Goal: Information Seeking & Learning: Learn about a topic

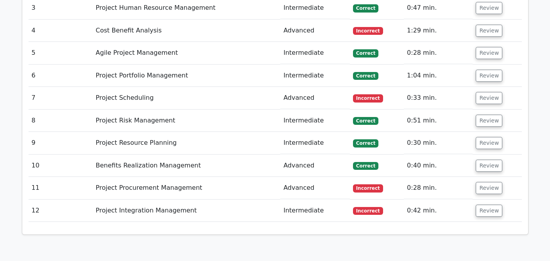
scroll to position [962, 0]
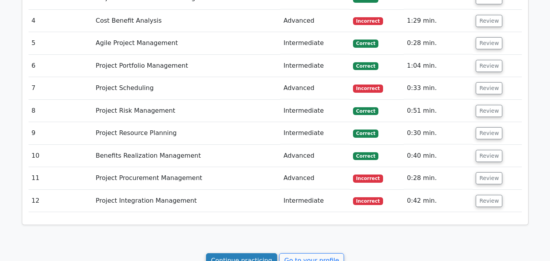
click at [243, 253] on link "Continue practicing" at bounding box center [241, 260] width 71 height 15
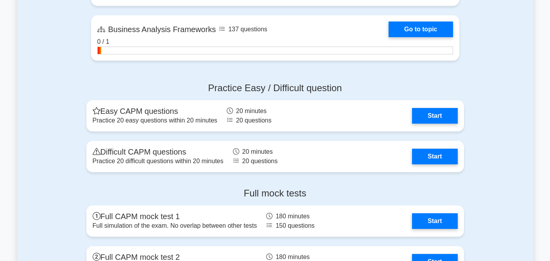
scroll to position [2054, 0]
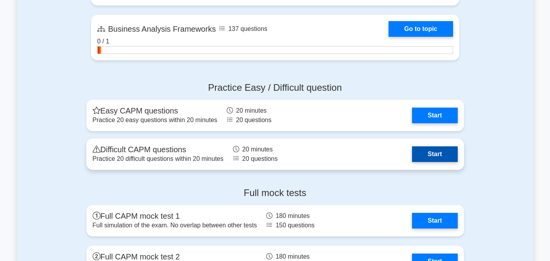
click at [427, 152] on link "Start" at bounding box center [434, 154] width 45 height 16
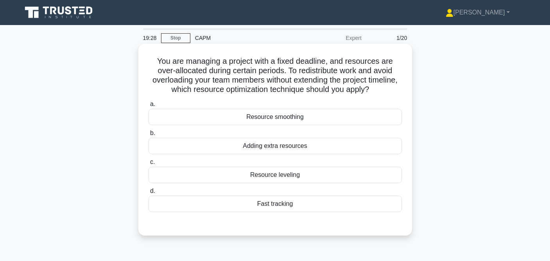
click at [297, 118] on div "Resource smoothing" at bounding box center [274, 117] width 253 height 16
click at [148, 107] on input "a. Resource smoothing" at bounding box center [148, 104] width 0 height 5
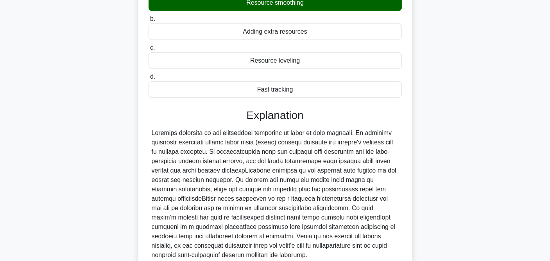
scroll to position [155, 0]
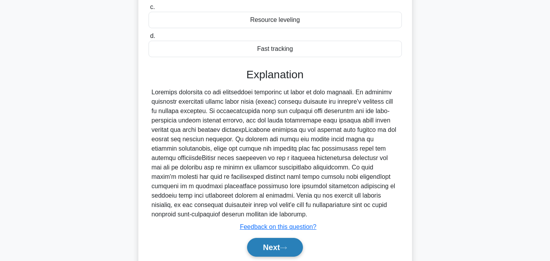
click at [276, 248] on button "Next" at bounding box center [275, 247] width 56 height 19
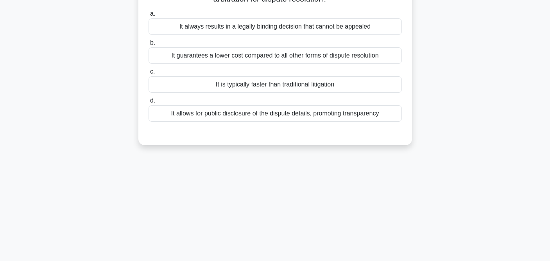
scroll to position [0, 0]
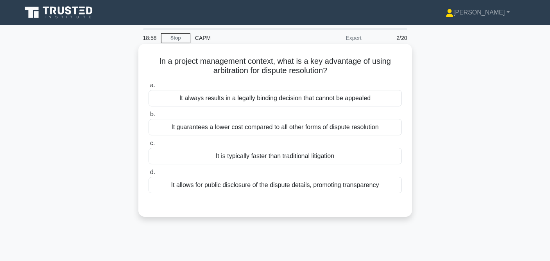
click at [298, 130] on div "It guarantees a lower cost compared to all other forms of dispute resolution" at bounding box center [274, 127] width 253 height 16
click at [148, 117] on input "b. It guarantees a lower cost compared to all other forms of dispute resolution" at bounding box center [148, 114] width 0 height 5
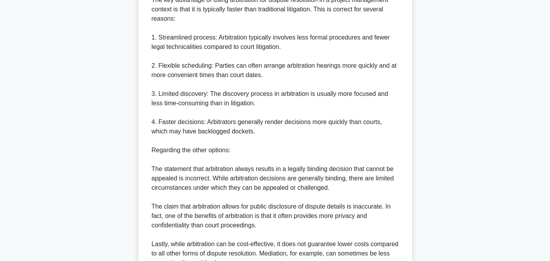
scroll to position [307, 0]
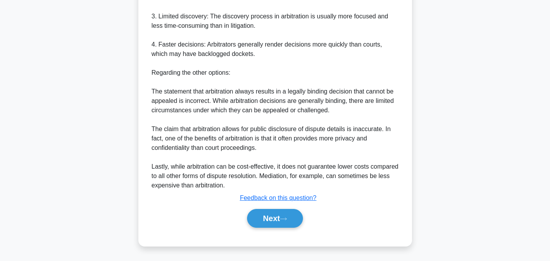
click at [280, 214] on button "Next" at bounding box center [275, 218] width 56 height 19
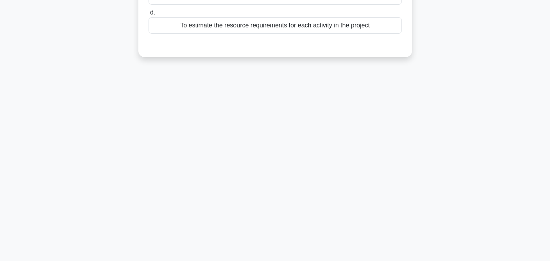
scroll to position [0, 0]
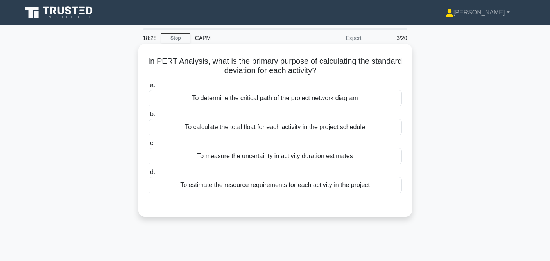
click at [302, 158] on div "To measure the uncertainty in activity duration estimates" at bounding box center [274, 156] width 253 height 16
click at [148, 146] on input "c. To measure the uncertainty in activity duration estimates" at bounding box center [148, 143] width 0 height 5
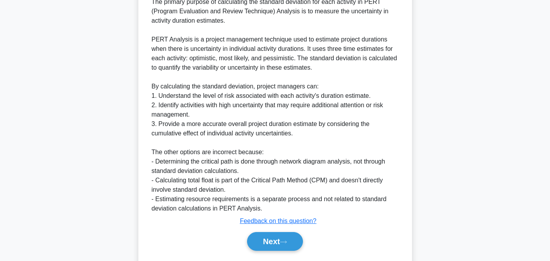
click at [274, 237] on button "Next" at bounding box center [275, 241] width 56 height 19
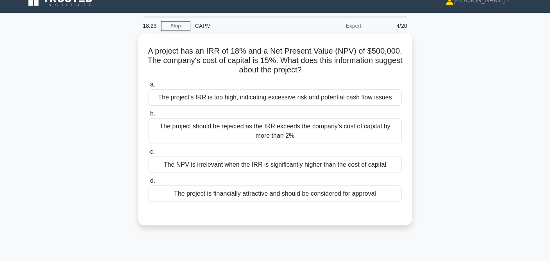
scroll to position [14, 0]
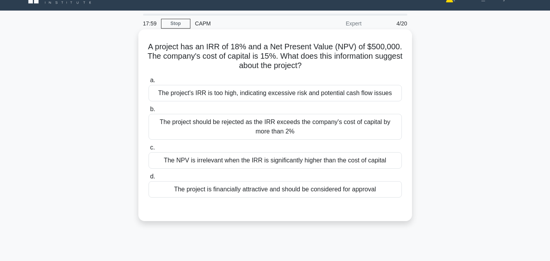
click at [298, 95] on div "The project's IRR is too high, indicating excessive risk and potential cash flo…" at bounding box center [274, 93] width 253 height 16
click at [148, 83] on input "a. The project's IRR is too high, indicating excessive risk and potential cash …" at bounding box center [148, 80] width 0 height 5
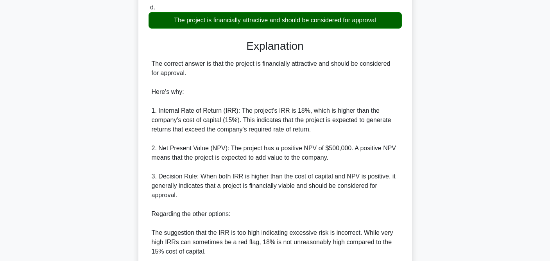
scroll to position [325, 0]
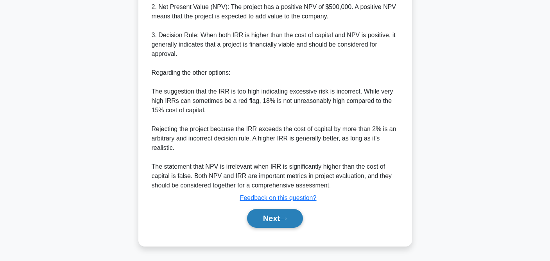
click at [275, 214] on button "Next" at bounding box center [275, 218] width 56 height 19
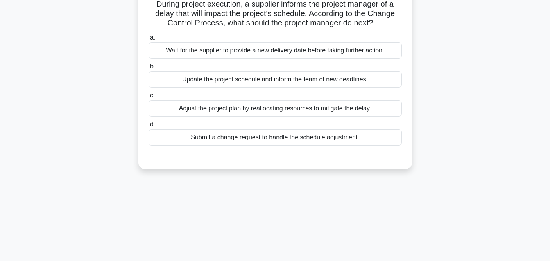
scroll to position [0, 0]
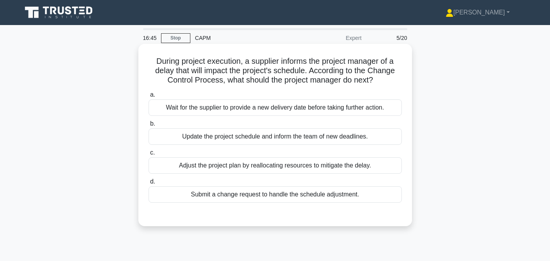
click at [326, 194] on div "Submit a change request to handle the schedule adjustment." at bounding box center [274, 194] width 253 height 16
click at [148, 184] on input "d. Submit a change request to handle the schedule adjustment." at bounding box center [148, 181] width 0 height 5
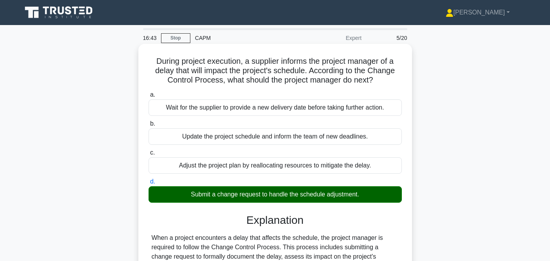
scroll to position [161, 0]
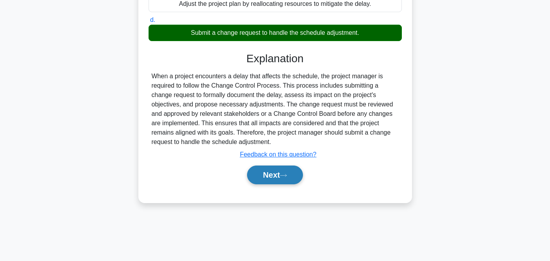
click at [285, 174] on icon at bounding box center [283, 175] width 7 height 4
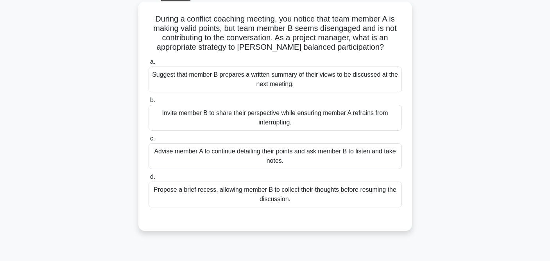
scroll to position [88, 0]
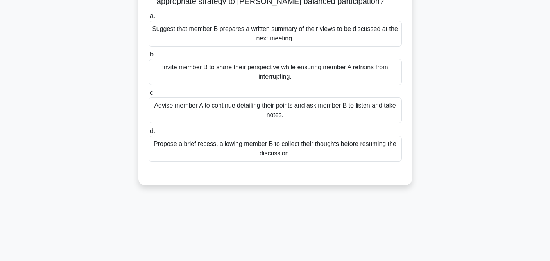
click at [296, 150] on div "Propose a brief recess, allowing member B to collect their thoughts before resu…" at bounding box center [274, 149] width 253 height 26
click at [148, 134] on input "d. Propose a brief recess, allowing member B to collect their thoughts before r…" at bounding box center [148, 131] width 0 height 5
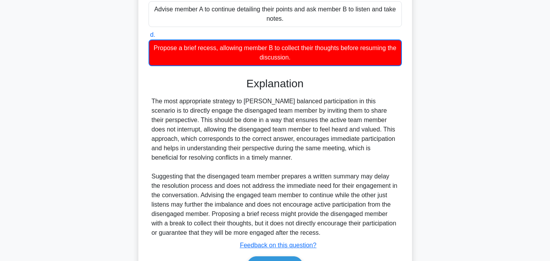
scroll to position [232, 0]
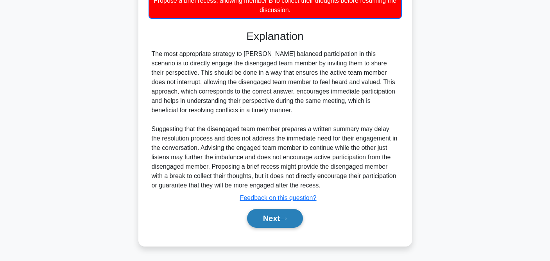
click at [282, 216] on button "Next" at bounding box center [275, 218] width 56 height 19
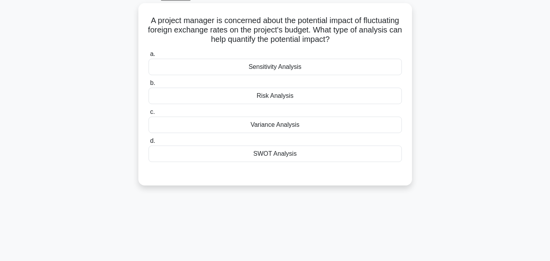
scroll to position [0, 0]
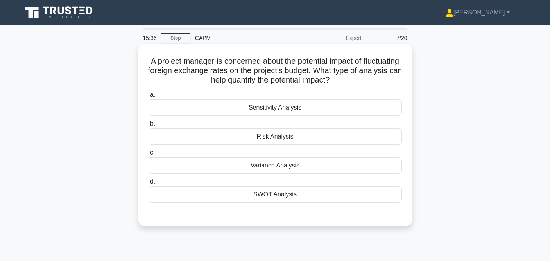
click at [282, 166] on div "Variance Analysis" at bounding box center [274, 165] width 253 height 16
click at [148, 155] on input "c. Variance Analysis" at bounding box center [148, 152] width 0 height 5
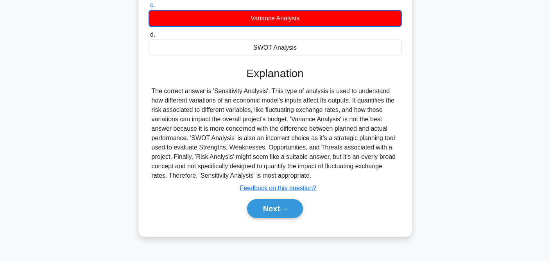
scroll to position [149, 0]
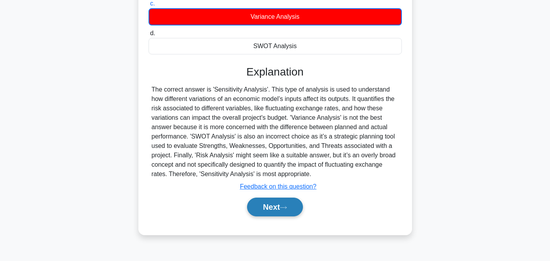
click at [273, 212] on button "Next" at bounding box center [275, 206] width 56 height 19
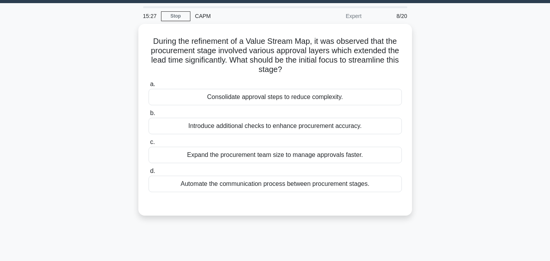
scroll to position [0, 0]
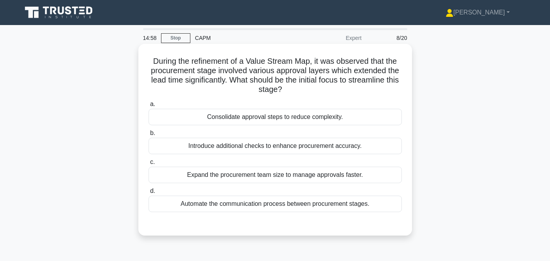
click at [321, 147] on div "Introduce additional checks to enhance procurement accuracy." at bounding box center [274, 146] width 253 height 16
click at [148, 136] on input "b. Introduce additional checks to enhance procurement accuracy." at bounding box center [148, 132] width 0 height 5
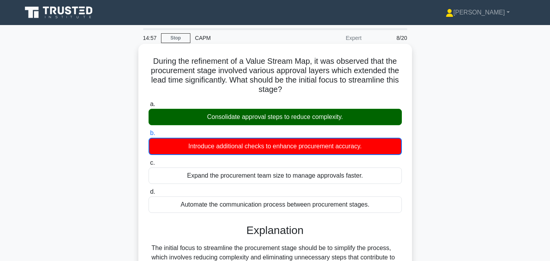
scroll to position [166, 0]
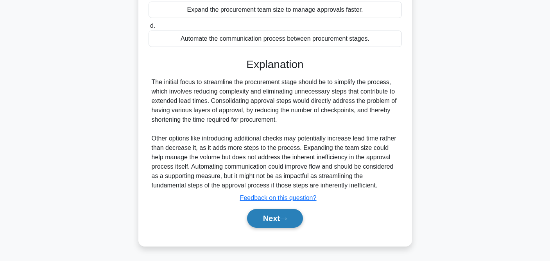
click at [273, 216] on button "Next" at bounding box center [275, 218] width 56 height 19
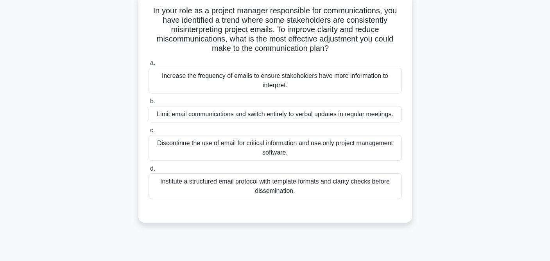
scroll to position [51, 0]
click at [284, 185] on div "Institute a structured email protocol with template formats and clarity checks …" at bounding box center [274, 185] width 253 height 26
click at [148, 170] on input "d. Institute a structured email protocol with template formats and clarity chec…" at bounding box center [148, 167] width 0 height 5
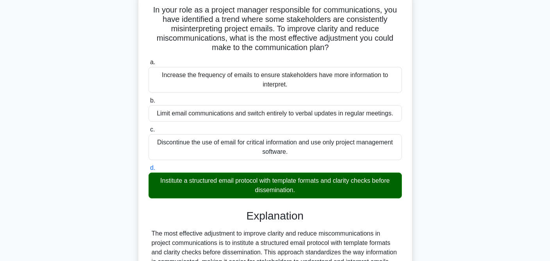
scroll to position [240, 0]
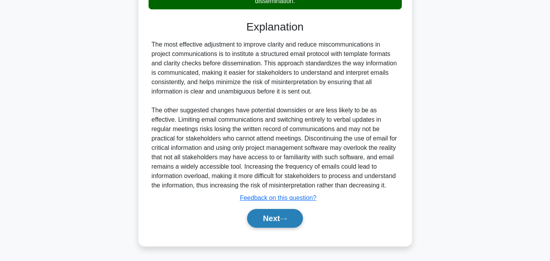
click at [271, 215] on button "Next" at bounding box center [275, 218] width 56 height 19
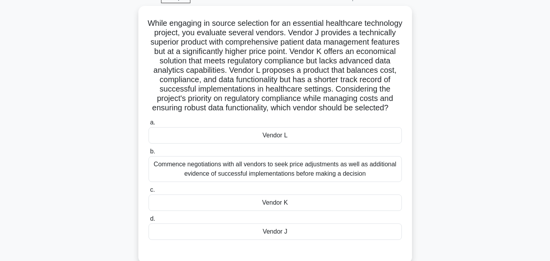
scroll to position [39, 0]
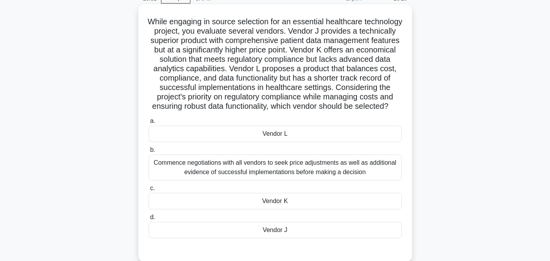
click at [334, 167] on div "Commence negotiations with all vendors to seek price adjustments as well as add…" at bounding box center [274, 167] width 253 height 26
click at [148, 152] on input "b. Commence negotiations with all vendors to seek price adjustments as well as …" at bounding box center [148, 149] width 0 height 5
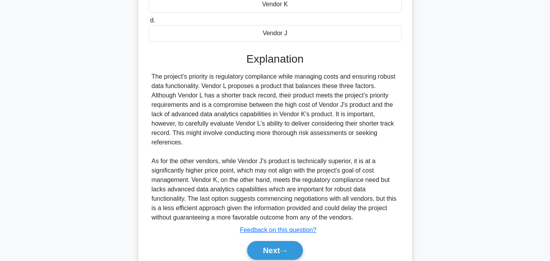
scroll to position [269, 0]
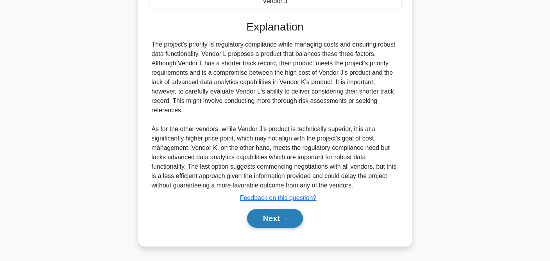
click at [287, 219] on icon at bounding box center [283, 218] width 7 height 4
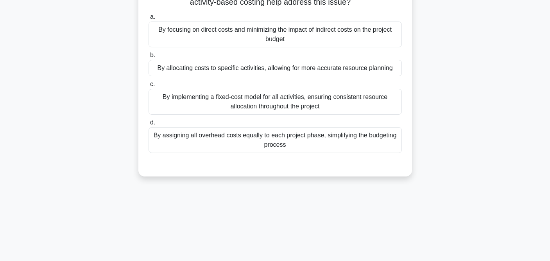
scroll to position [0, 0]
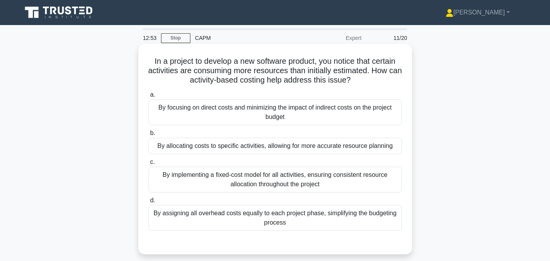
click at [323, 189] on div "By implementing a fixed-cost model for all activities, ensuring consistent reso…" at bounding box center [274, 179] width 253 height 26
click at [148, 164] on input "c. By implementing a fixed-cost model for all activities, ensuring consistent r…" at bounding box center [148, 161] width 0 height 5
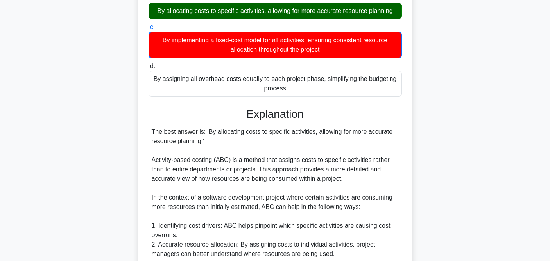
scroll to position [325, 0]
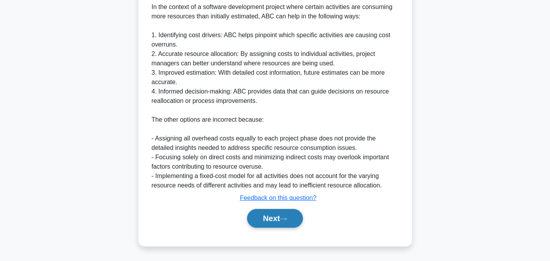
click at [291, 217] on button "Next" at bounding box center [275, 218] width 56 height 19
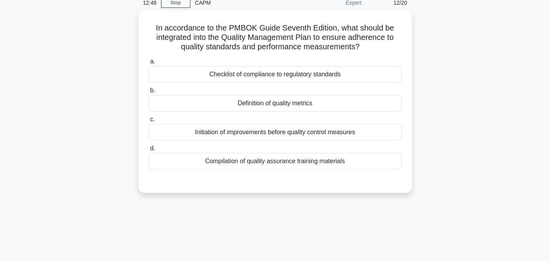
scroll to position [0, 0]
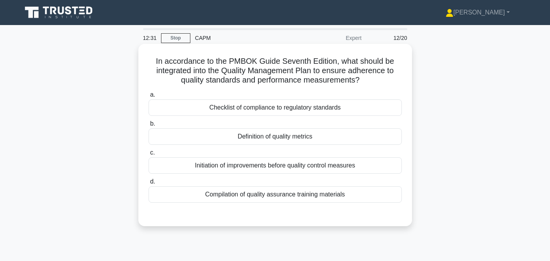
click at [308, 113] on div "Checklist of compliance to regulatory standards" at bounding box center [274, 107] width 253 height 16
click at [148, 97] on input "a. Checklist of compliance to regulatory standards" at bounding box center [148, 94] width 0 height 5
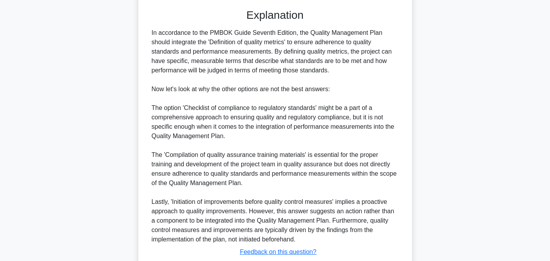
scroll to position [260, 0]
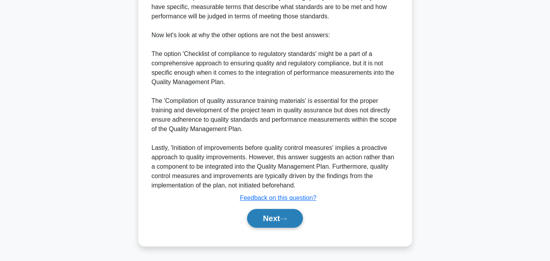
click at [254, 210] on button "Next" at bounding box center [275, 218] width 56 height 19
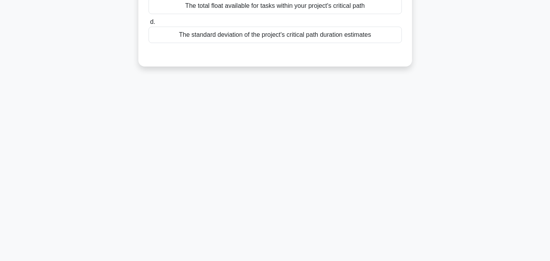
scroll to position [0, 0]
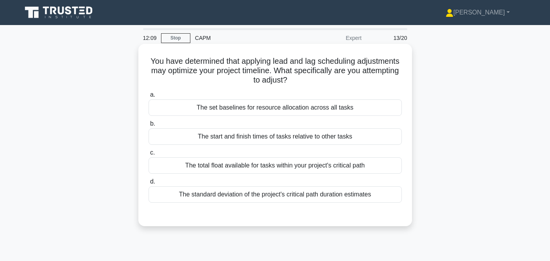
click at [304, 138] on div "The start and finish times of tasks relative to other tasks" at bounding box center [274, 136] width 253 height 16
click at [148, 126] on input "b. The start and finish times of tasks relative to other tasks" at bounding box center [148, 123] width 0 height 5
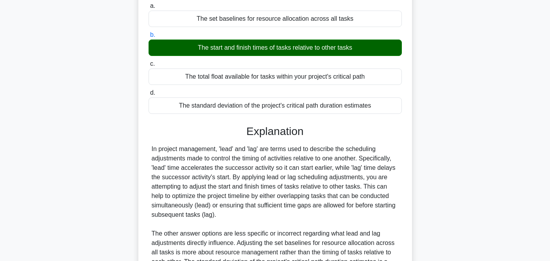
scroll to position [203, 0]
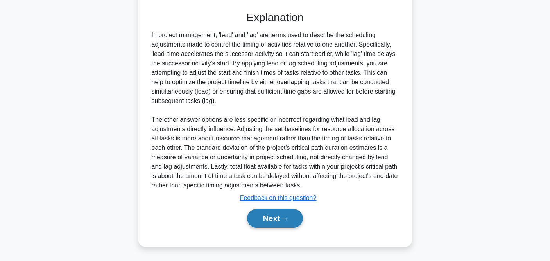
click at [264, 223] on button "Next" at bounding box center [275, 218] width 56 height 19
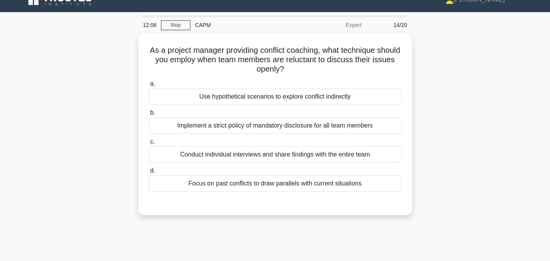
scroll to position [0, 0]
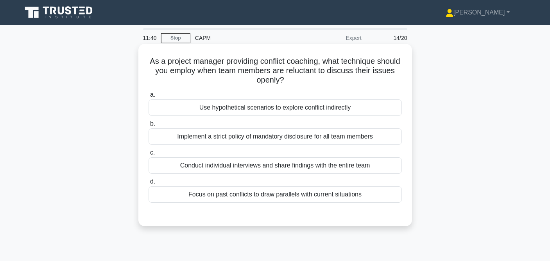
click at [276, 169] on div "Conduct individual interviews and share findings with the entire team" at bounding box center [274, 165] width 253 height 16
click at [148, 155] on input "c. Conduct individual interviews and share findings with the entire team" at bounding box center [148, 152] width 0 height 5
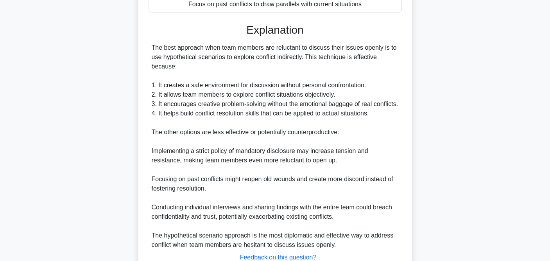
scroll to position [260, 0]
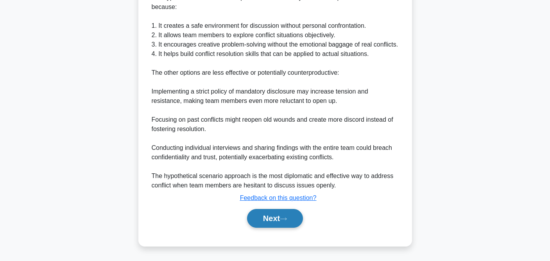
click at [272, 208] on div "Next" at bounding box center [274, 217] width 253 height 25
click at [269, 219] on button "Next" at bounding box center [275, 218] width 56 height 19
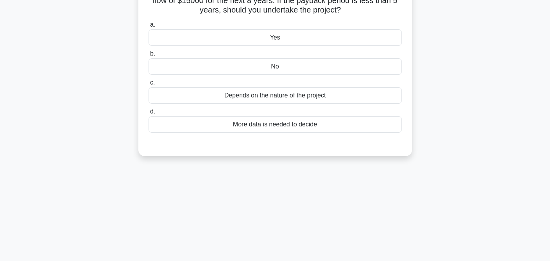
scroll to position [0, 0]
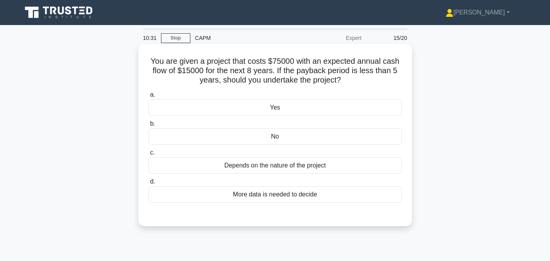
click at [336, 113] on div "Yes" at bounding box center [274, 107] width 253 height 16
click at [148, 97] on input "a. Yes" at bounding box center [148, 94] width 0 height 5
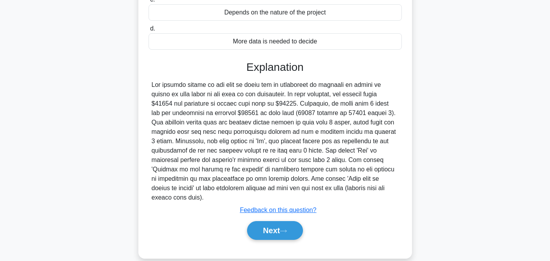
scroll to position [166, 0]
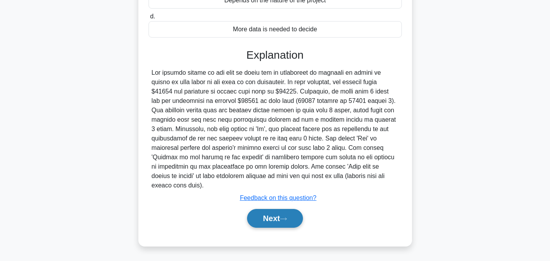
click at [271, 217] on button "Next" at bounding box center [275, 218] width 56 height 19
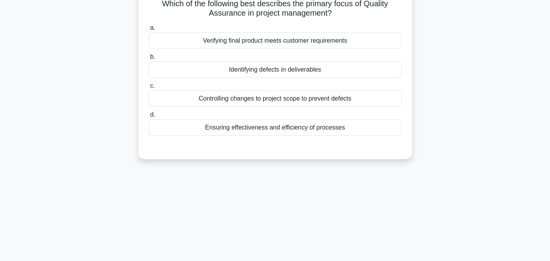
scroll to position [0, 0]
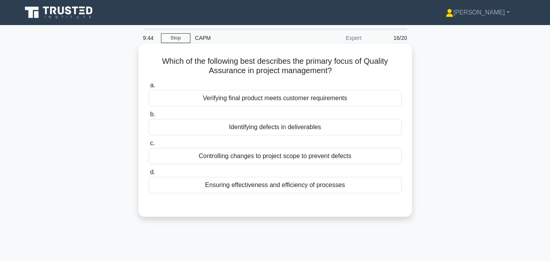
click at [284, 190] on div "Ensuring effectiveness and efficiency of processes" at bounding box center [274, 185] width 253 height 16
click at [148, 175] on input "d. Ensuring effectiveness and efficiency of processes" at bounding box center [148, 172] width 0 height 5
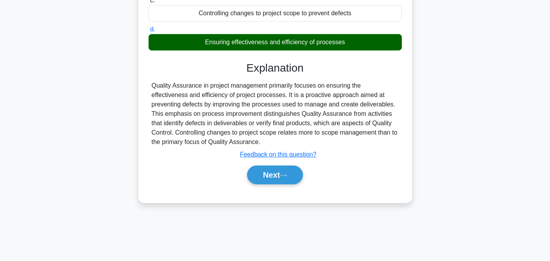
scroll to position [161, 0]
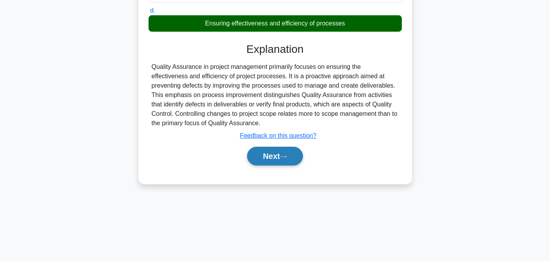
click at [282, 156] on button "Next" at bounding box center [275, 155] width 56 height 19
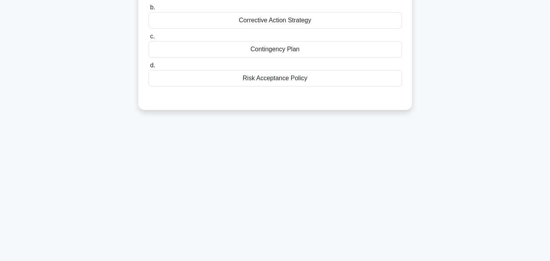
scroll to position [0, 0]
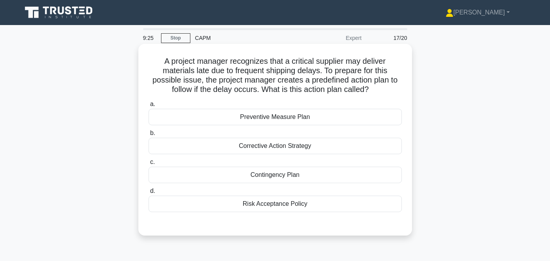
click at [270, 182] on div "Contingency Plan" at bounding box center [274, 174] width 253 height 16
click at [148, 164] on input "c. Contingency Plan" at bounding box center [148, 161] width 0 height 5
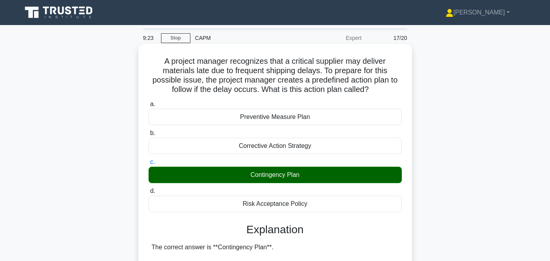
scroll to position [231, 0]
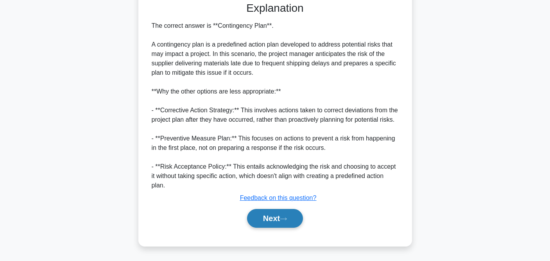
click at [276, 210] on button "Next" at bounding box center [275, 218] width 56 height 19
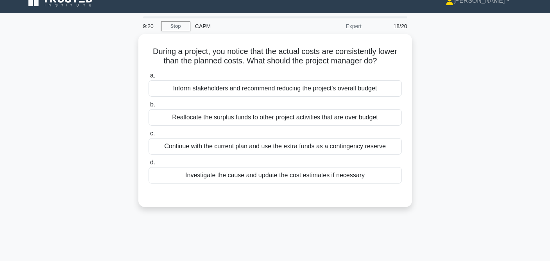
scroll to position [0, 0]
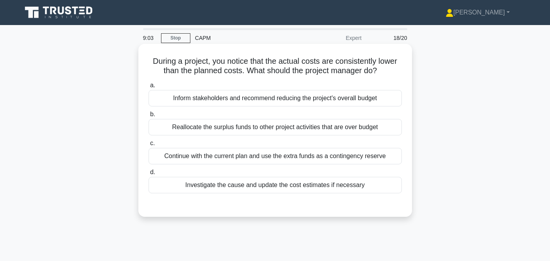
click at [301, 157] on div "Continue with the current plan and use the extra funds as a contingency reserve" at bounding box center [274, 156] width 253 height 16
click at [148, 146] on input "c. Continue with the current plan and use the extra funds as a contingency rese…" at bounding box center [148, 143] width 0 height 5
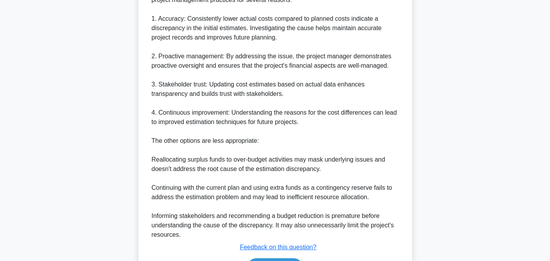
scroll to position [297, 0]
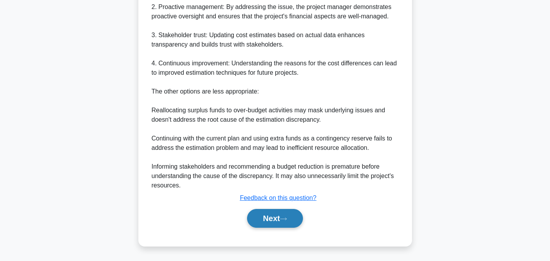
click at [280, 219] on button "Next" at bounding box center [275, 218] width 56 height 19
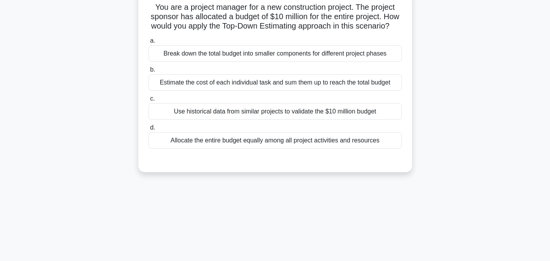
scroll to position [0, 0]
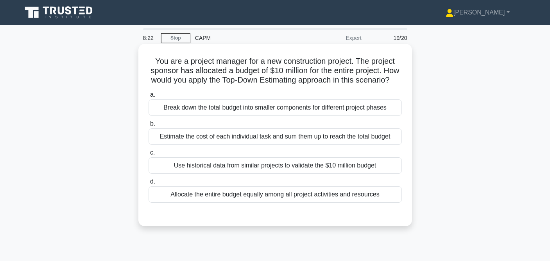
click at [318, 107] on div "Break down the total budget into smaller components for different project phases" at bounding box center [274, 107] width 253 height 16
click at [148, 97] on input "a. Break down the total budget into smaller components for different project ph…" at bounding box center [148, 94] width 0 height 5
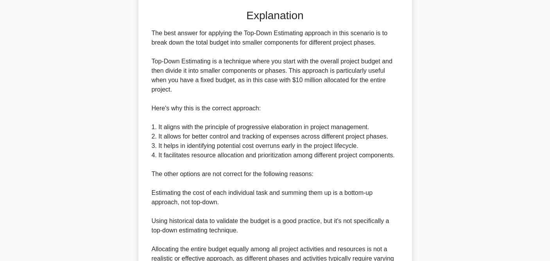
scroll to position [287, 0]
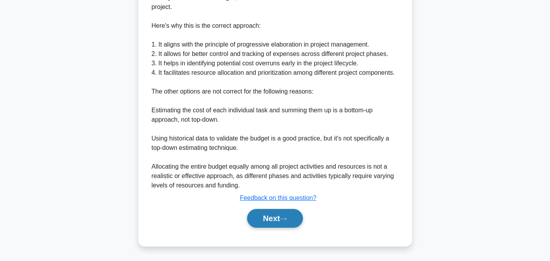
click at [286, 211] on button "Next" at bounding box center [275, 218] width 56 height 19
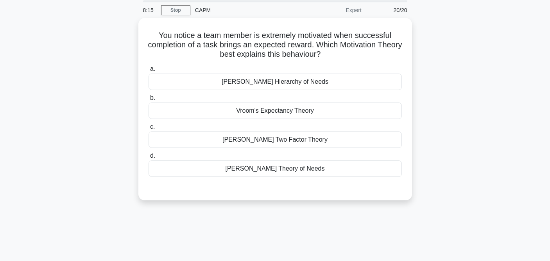
scroll to position [0, 0]
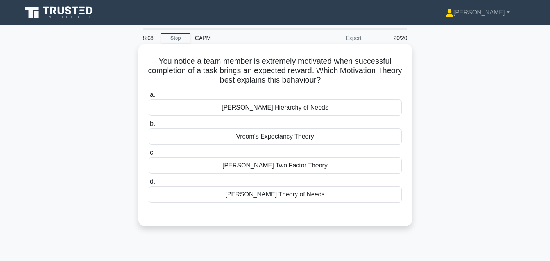
click at [335, 104] on div "Maslow's Hierarchy of Needs" at bounding box center [274, 107] width 253 height 16
click at [148, 97] on input "a. Maslow's Hierarchy of Needs" at bounding box center [148, 94] width 0 height 5
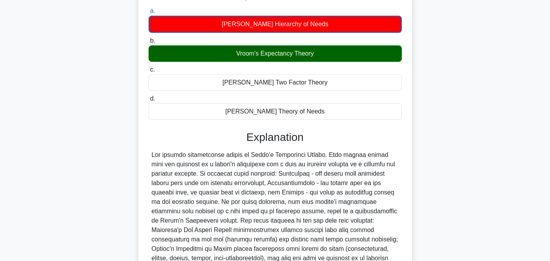
scroll to position [175, 0]
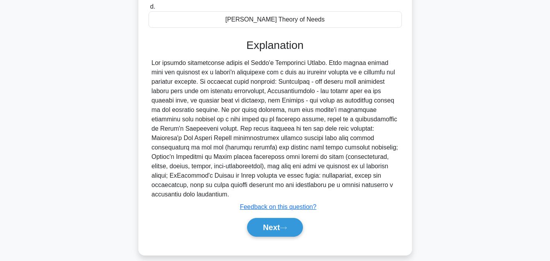
click at [282, 214] on div "Next" at bounding box center [274, 226] width 253 height 25
click at [284, 218] on button "Next" at bounding box center [275, 227] width 56 height 19
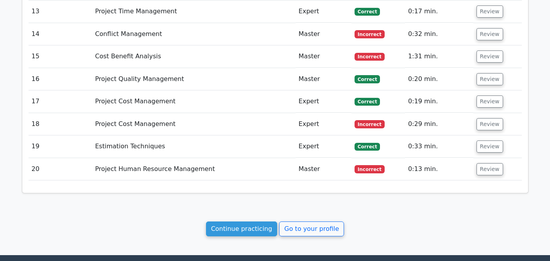
scroll to position [1253, 0]
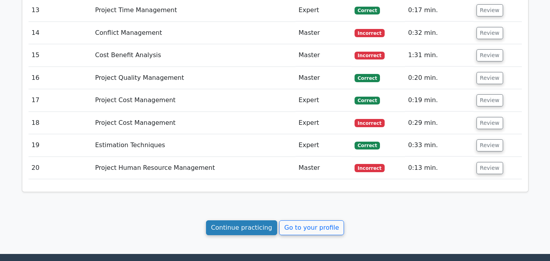
click at [270, 220] on link "Continue practicing" at bounding box center [241, 227] width 71 height 15
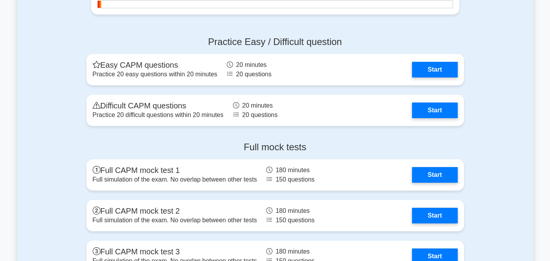
scroll to position [2152, 0]
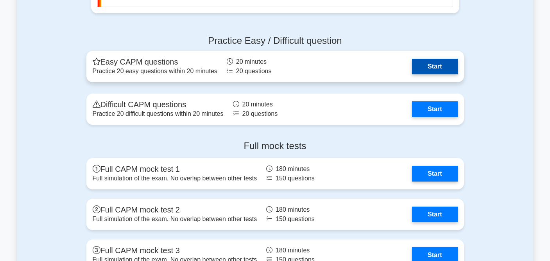
click at [426, 64] on link "Start" at bounding box center [434, 67] width 45 height 16
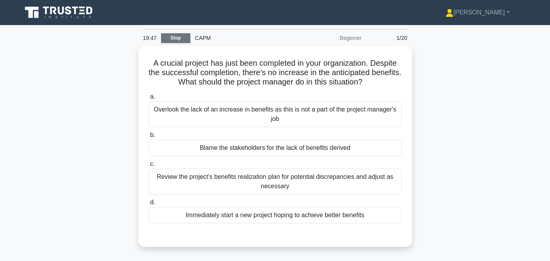
click at [170, 34] on link "Stop" at bounding box center [175, 38] width 29 height 10
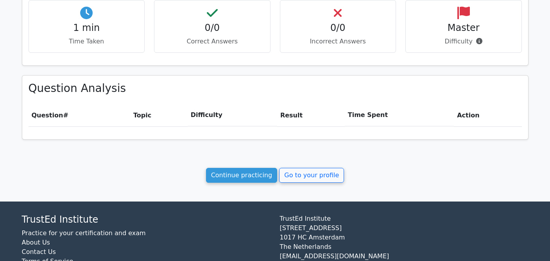
scroll to position [276, 0]
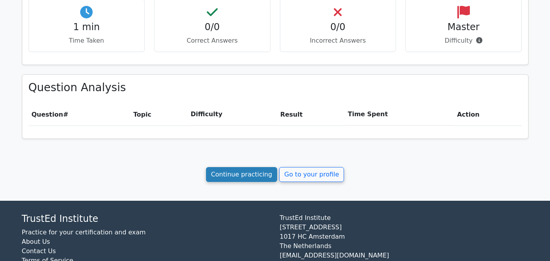
click at [230, 172] on link "Continue practicing" at bounding box center [241, 174] width 71 height 15
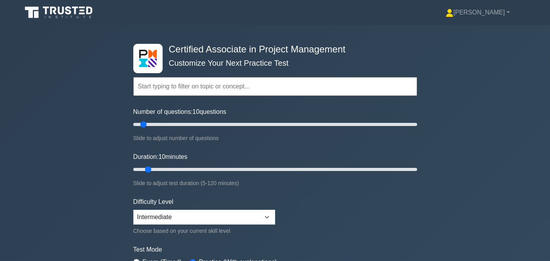
scroll to position [2, 0]
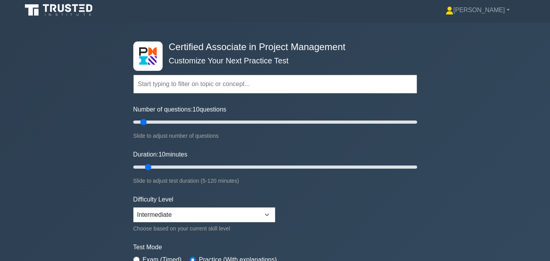
click at [84, 11] on icon at bounding box center [82, 11] width 6 height 2
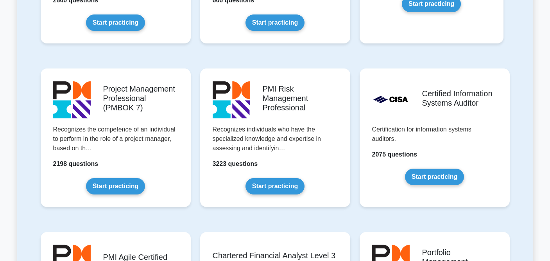
scroll to position [631, 0]
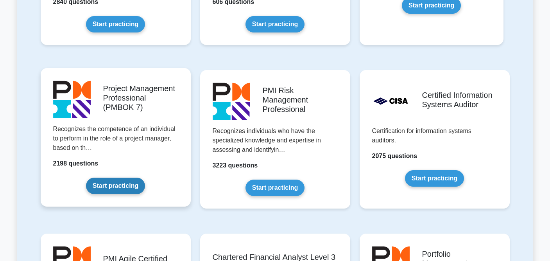
click at [139, 188] on link "Start practicing" at bounding box center [115, 185] width 59 height 16
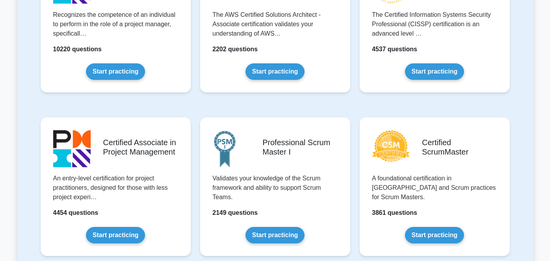
scroll to position [269, 0]
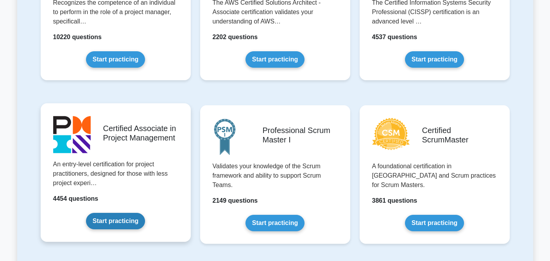
click at [129, 219] on link "Start practicing" at bounding box center [115, 221] width 59 height 16
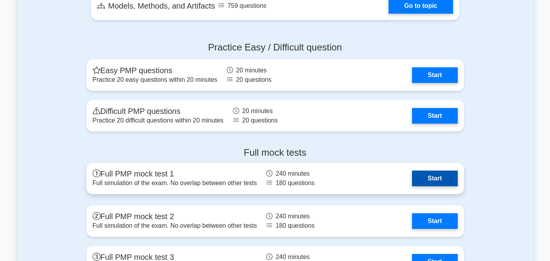
scroll to position [577, 0]
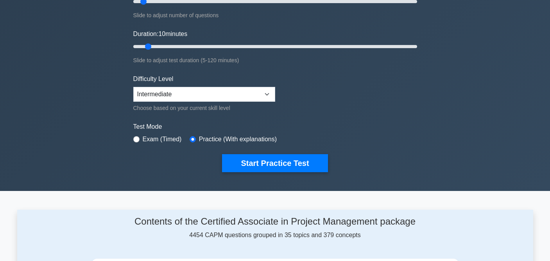
scroll to position [124, 0]
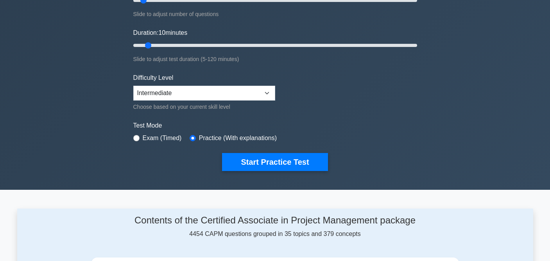
click at [140, 139] on div "Exam (Timed)" at bounding box center [157, 137] width 48 height 9
click at [135, 137] on input "radio" at bounding box center [136, 138] width 6 height 6
radio input "true"
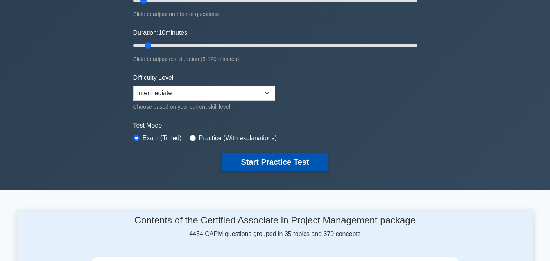
click at [304, 168] on button "Start Practice Test" at bounding box center [274, 162] width 105 height 18
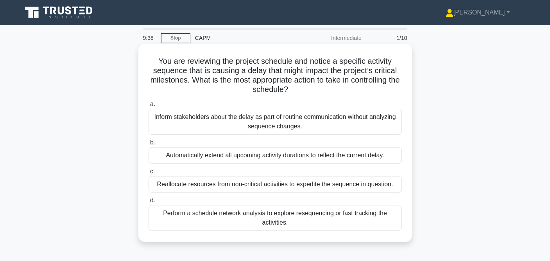
click at [280, 213] on div "Perform a schedule network analysis to explore resequencing or fast tracking th…" at bounding box center [274, 218] width 253 height 26
click at [148, 203] on input "d. Perform a schedule network analysis to explore resequencing or fast tracking…" at bounding box center [148, 200] width 0 height 5
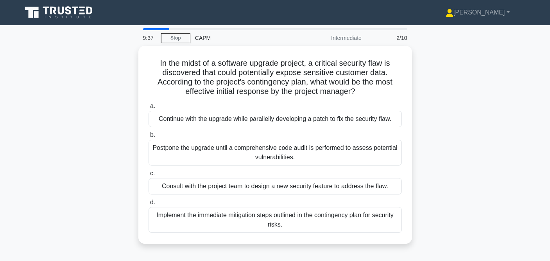
scroll to position [0, 0]
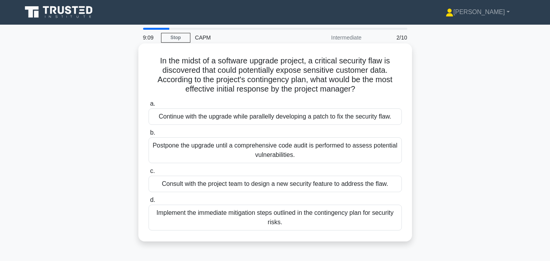
click at [279, 212] on div "Implement the immediate mitigation steps outlined in the contingency plan for s…" at bounding box center [274, 217] width 253 height 26
click at [148, 202] on input "d. Implement the immediate mitigation steps outlined in the contingency plan fo…" at bounding box center [148, 199] width 0 height 5
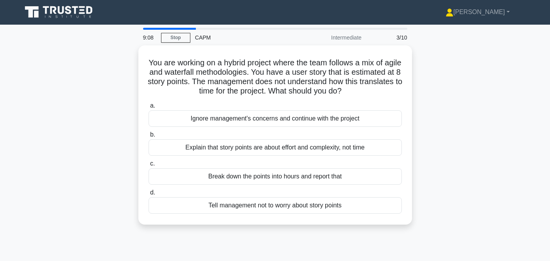
scroll to position [0, 0]
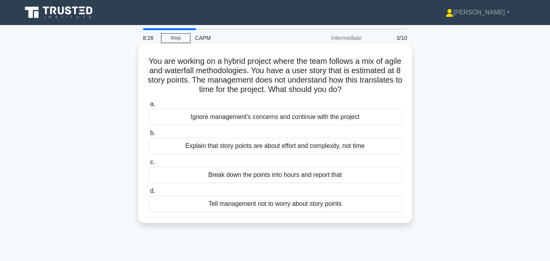
click at [254, 178] on div "Break down the points into hours and report that" at bounding box center [274, 174] width 253 height 16
click at [148, 164] on input "c. Break down the points into hours and report that" at bounding box center [148, 161] width 0 height 5
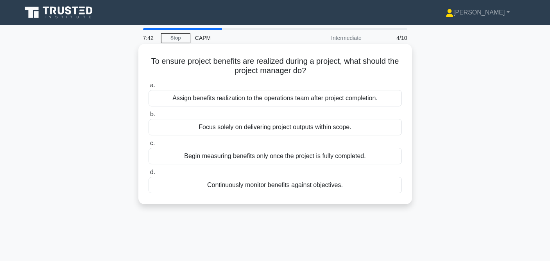
click at [297, 127] on div "Focus solely on delivering project outputs within scope." at bounding box center [274, 127] width 253 height 16
click at [148, 117] on input "b. Focus solely on delivering project outputs within scope." at bounding box center [148, 114] width 0 height 5
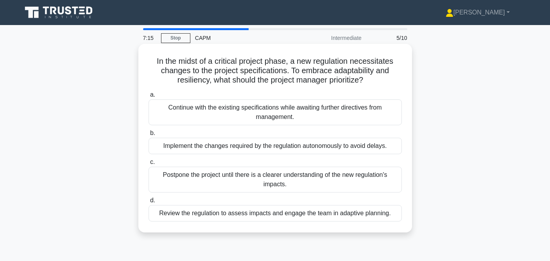
click at [251, 216] on div "Review the regulation to assess impacts and engage the team in adaptive plannin…" at bounding box center [274, 213] width 253 height 16
click at [148, 203] on input "d. Review the regulation to assess impacts and engage the team in adaptive plan…" at bounding box center [148, 200] width 0 height 5
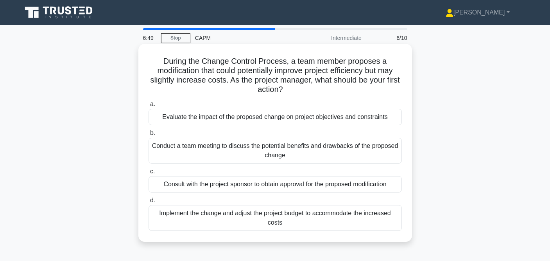
click at [319, 118] on div "Evaluate the impact of the proposed change on project objectives and constraints" at bounding box center [274, 117] width 253 height 16
click at [148, 107] on input "a. Evaluate the impact of the proposed change on project objectives and constra…" at bounding box center [148, 104] width 0 height 5
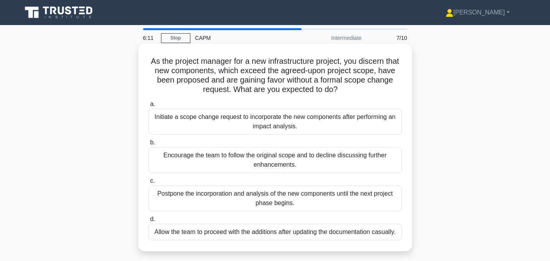
click at [310, 121] on div "Initiate a scope change request to incorporate the new components after perform…" at bounding box center [274, 122] width 253 height 26
click at [148, 107] on input "a. Initiate a scope change request to incorporate the new components after perf…" at bounding box center [148, 104] width 0 height 5
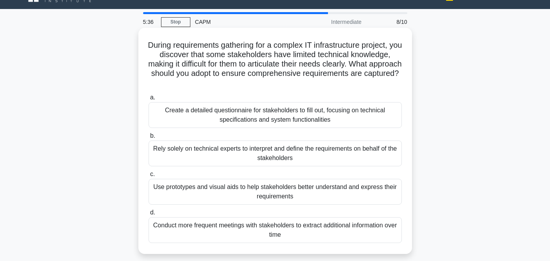
scroll to position [23, 0]
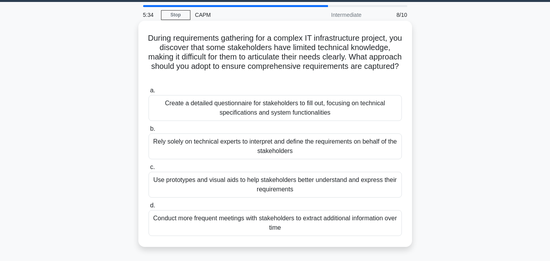
click at [308, 181] on div "Use prototypes and visual aids to help stakeholders better understand and expre…" at bounding box center [274, 184] width 253 height 26
click at [148, 170] on input "c. Use prototypes and visual aids to help stakeholders better understand and ex…" at bounding box center [148, 166] width 0 height 5
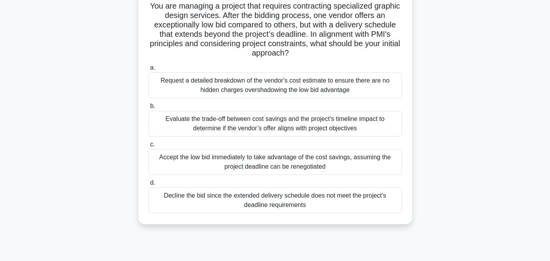
scroll to position [58, 0]
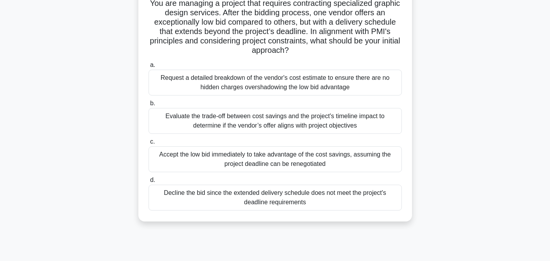
click at [314, 124] on div "Evaluate the trade-off between cost savings and the project's timeline impact t…" at bounding box center [274, 121] width 253 height 26
click at [148, 106] on input "b. Evaluate the trade-off between cost savings and the project's timeline impac…" at bounding box center [148, 103] width 0 height 5
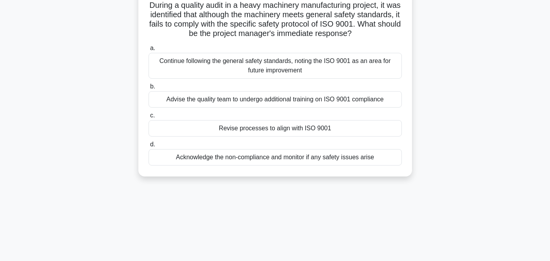
scroll to position [0, 0]
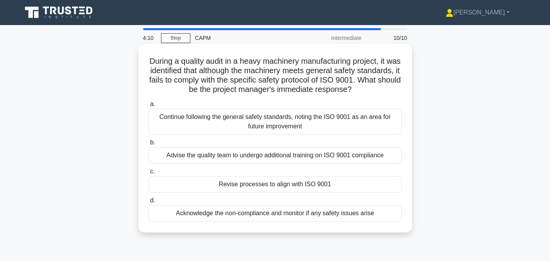
click at [298, 159] on div "Advise the quality team to undergo additional training on ISO 9001 compliance" at bounding box center [274, 155] width 253 height 16
click at [148, 145] on input "b. Advise the quality team to undergo additional training on ISO 9001 compliance" at bounding box center [148, 142] width 0 height 5
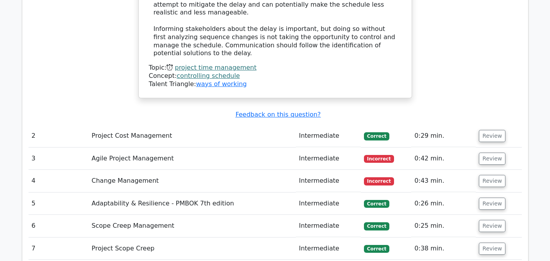
scroll to position [884, 0]
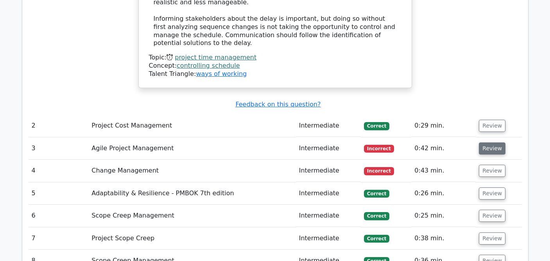
click at [482, 142] on button "Review" at bounding box center [492, 148] width 27 height 12
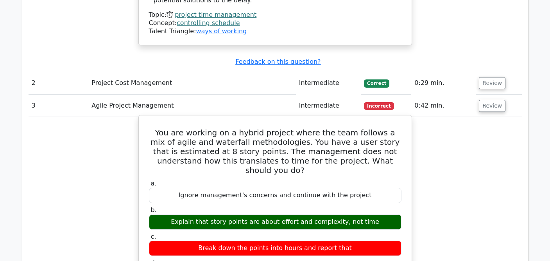
scroll to position [939, 0]
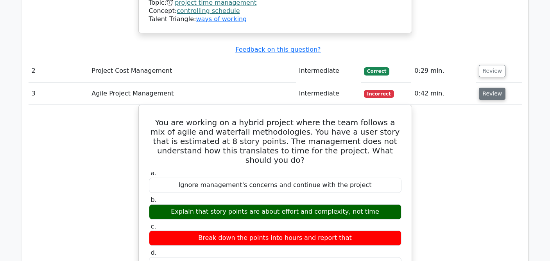
click at [480, 88] on button "Review" at bounding box center [492, 94] width 27 height 12
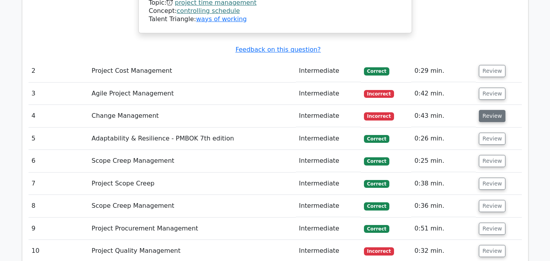
click at [484, 110] on button "Review" at bounding box center [492, 116] width 27 height 12
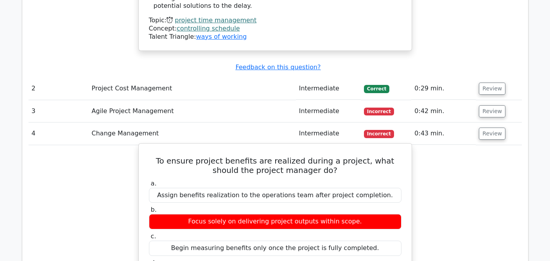
scroll to position [921, 0]
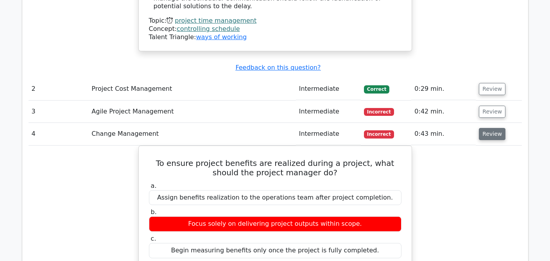
click at [493, 128] on button "Review" at bounding box center [492, 134] width 27 height 12
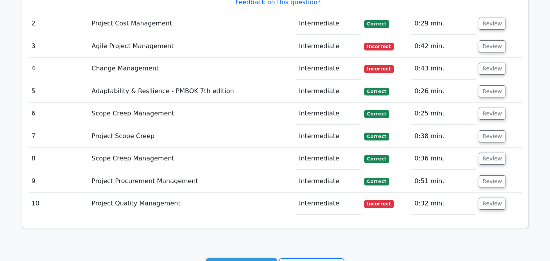
scroll to position [986, 0]
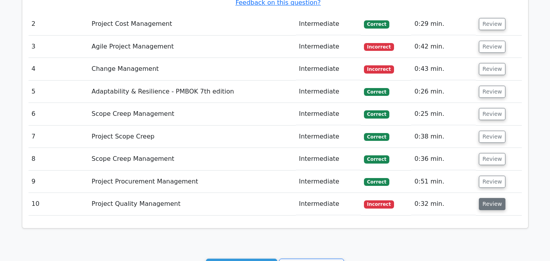
click at [485, 198] on button "Review" at bounding box center [492, 204] width 27 height 12
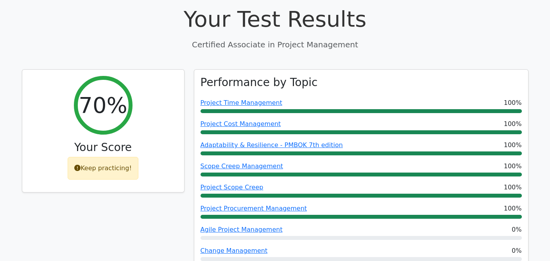
scroll to position [0, 0]
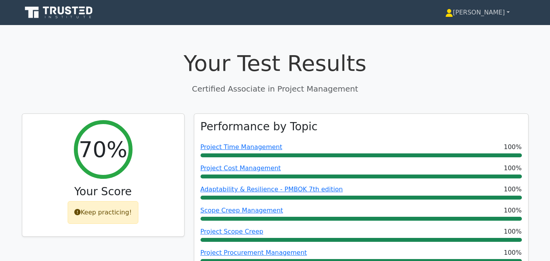
click at [484, 20] on link "[PERSON_NAME]" at bounding box center [477, 13] width 102 height 16
click at [478, 30] on link "Profile" at bounding box center [458, 31] width 62 height 13
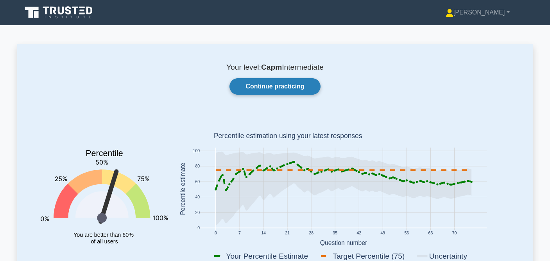
click at [308, 89] on link "Continue practicing" at bounding box center [274, 86] width 91 height 16
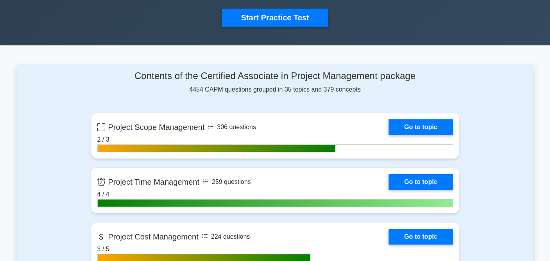
scroll to position [270, 0]
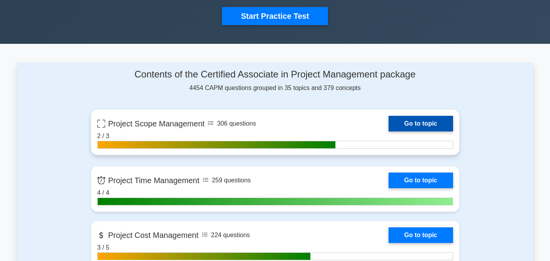
click at [400, 116] on link "Go to topic" at bounding box center [420, 124] width 64 height 16
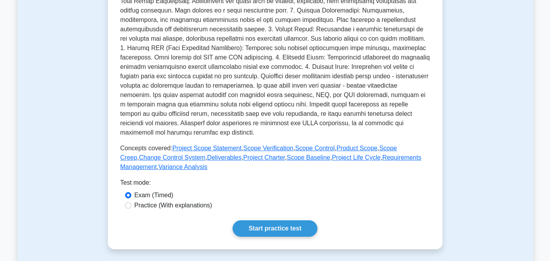
scroll to position [261, 0]
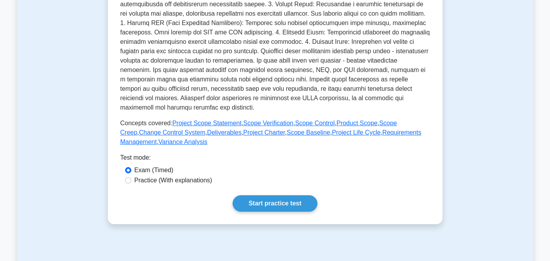
click at [132, 181] on div "Practice (With explanations)" at bounding box center [275, 179] width 300 height 9
click at [129, 181] on input "Practice (With explanations)" at bounding box center [128, 180] width 6 height 6
radio input "true"
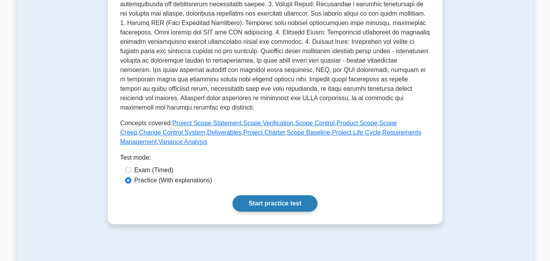
click at [261, 200] on link "Start practice test" at bounding box center [274, 203] width 85 height 16
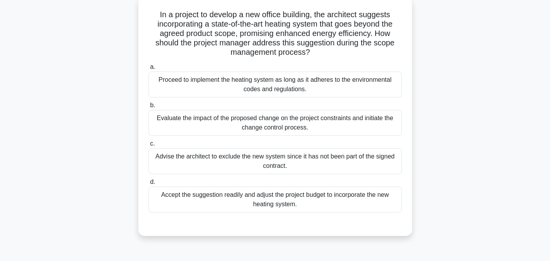
scroll to position [50, 0]
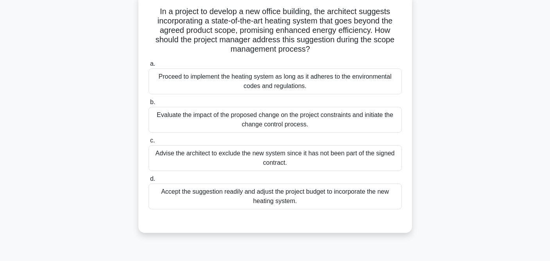
click at [289, 123] on div "Evaluate the impact of the proposed change on the project constraints and initi…" at bounding box center [274, 120] width 253 height 26
click at [148, 105] on input "b. Evaluate the impact of the proposed change on the project constraints and in…" at bounding box center [148, 102] width 0 height 5
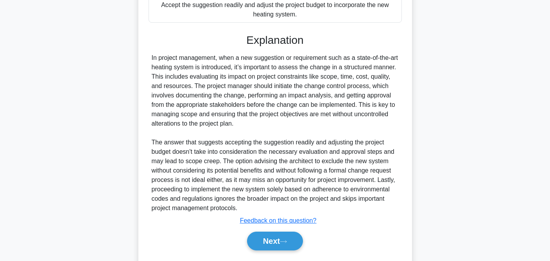
scroll to position [259, 0]
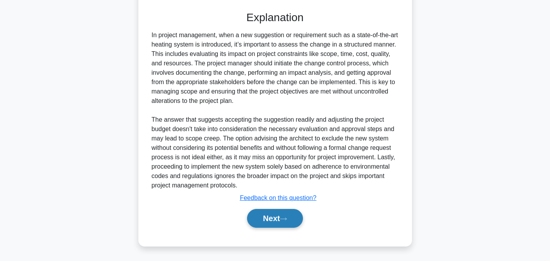
click at [280, 218] on button "Next" at bounding box center [275, 218] width 56 height 19
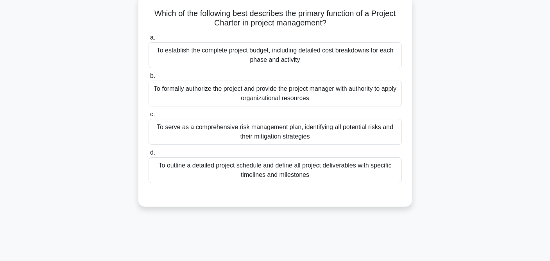
scroll to position [0, 0]
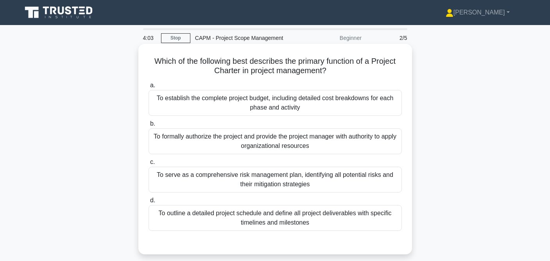
click at [306, 147] on div "To formally authorize the project and provide the project manager with authorit…" at bounding box center [274, 141] width 253 height 26
click at [148, 126] on input "b. To formally authorize the project and provide the project manager with autho…" at bounding box center [148, 123] width 0 height 5
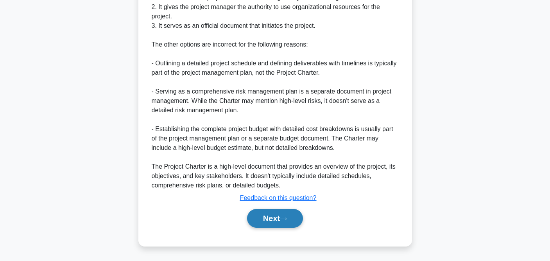
click at [286, 218] on icon at bounding box center [283, 218] width 7 height 4
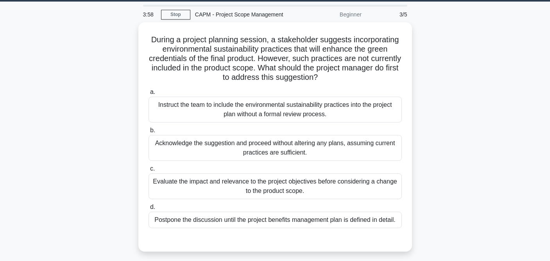
scroll to position [25, 0]
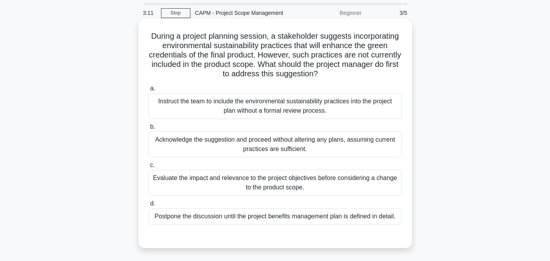
click at [250, 189] on div "Evaluate the impact and relevance to the project objectives before considering …" at bounding box center [274, 183] width 253 height 26
click at [148, 168] on input "c. Evaluate the impact and relevance to the project objectives before consideri…" at bounding box center [148, 165] width 0 height 5
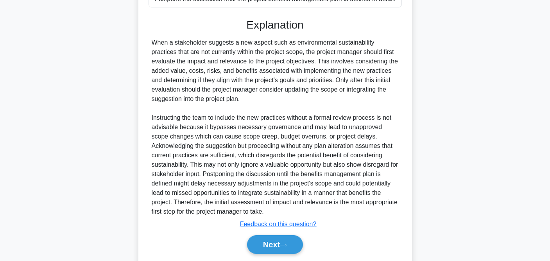
scroll to position [268, 0]
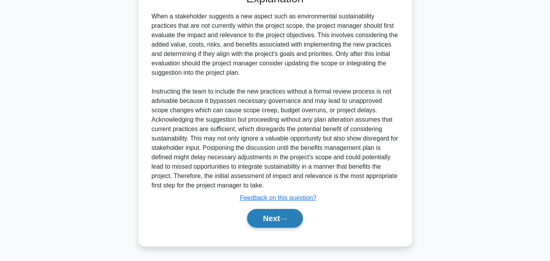
click at [276, 222] on button "Next" at bounding box center [275, 218] width 56 height 19
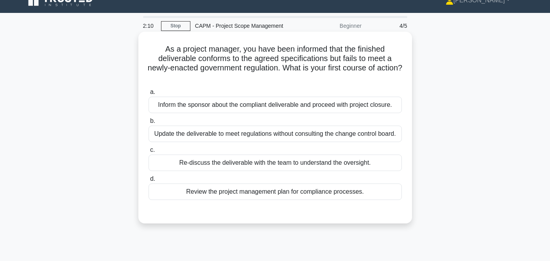
scroll to position [12, 0]
click at [281, 196] on div "Review the project management plan for compliance processes." at bounding box center [274, 191] width 253 height 16
click at [148, 181] on input "d. Review the project management plan for compliance processes." at bounding box center [148, 178] width 0 height 5
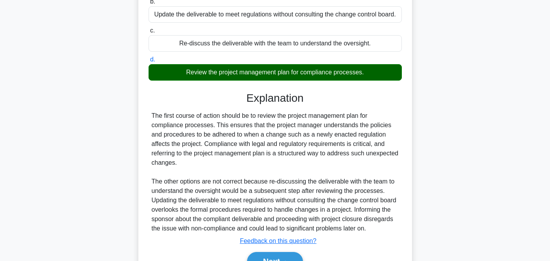
scroll to position [175, 0]
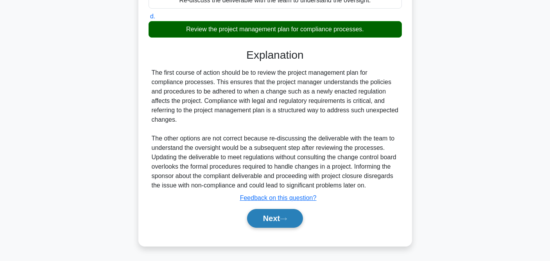
click at [273, 216] on button "Next" at bounding box center [275, 218] width 56 height 19
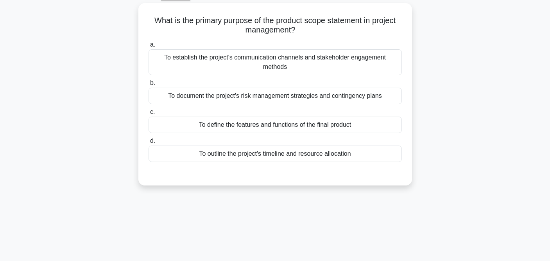
scroll to position [0, 0]
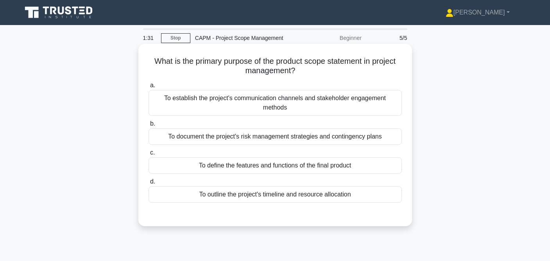
click at [237, 196] on div "To outline the project's timeline and resource allocation" at bounding box center [274, 194] width 253 height 16
click at [148, 184] on input "d. To outline the project's timeline and resource allocation" at bounding box center [148, 181] width 0 height 5
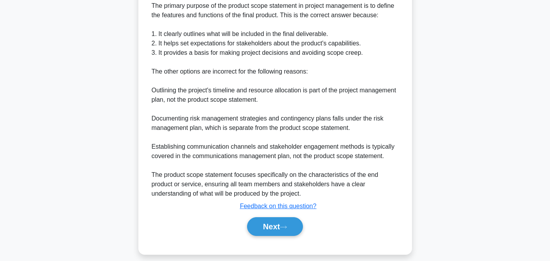
scroll to position [241, 0]
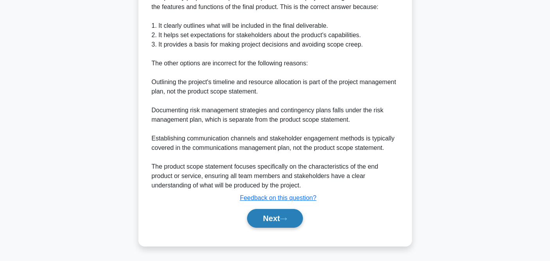
click at [263, 223] on button "Next" at bounding box center [275, 218] width 56 height 19
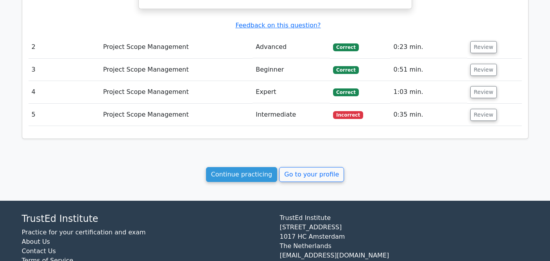
scroll to position [855, 0]
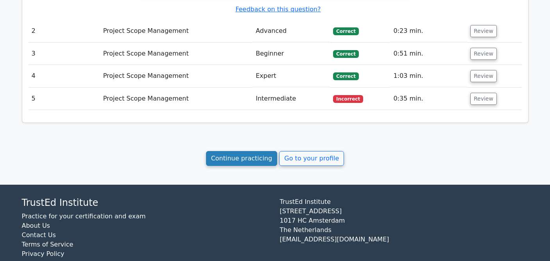
click at [265, 151] on link "Continue practicing" at bounding box center [241, 158] width 71 height 15
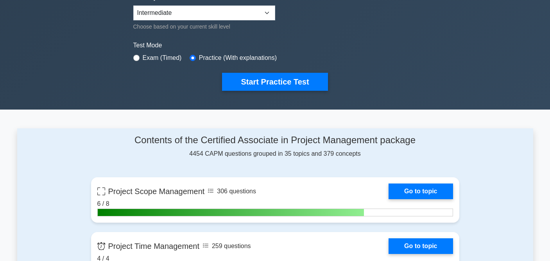
scroll to position [209, 0]
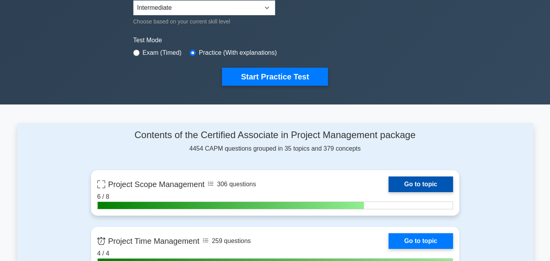
click at [432, 191] on link "Go to topic" at bounding box center [420, 184] width 64 height 16
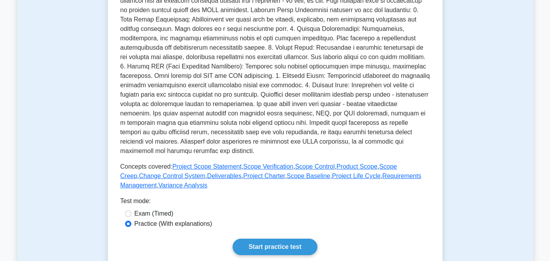
scroll to position [221, 0]
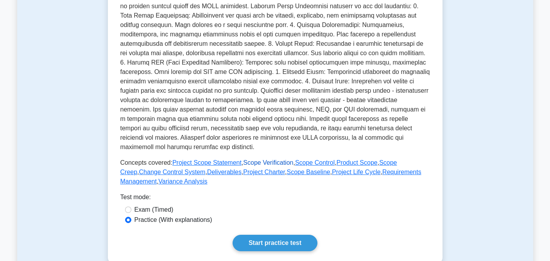
click at [286, 161] on link "Scope Verification" at bounding box center [268, 162] width 50 height 7
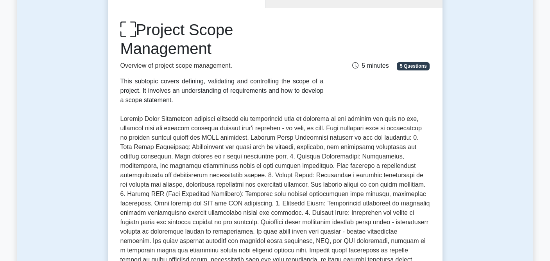
scroll to position [145, 0]
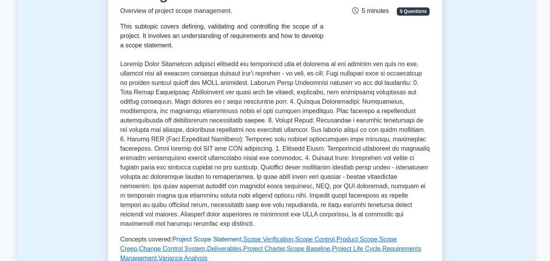
click at [200, 241] on link "Project Scope Statement" at bounding box center [206, 239] width 69 height 7
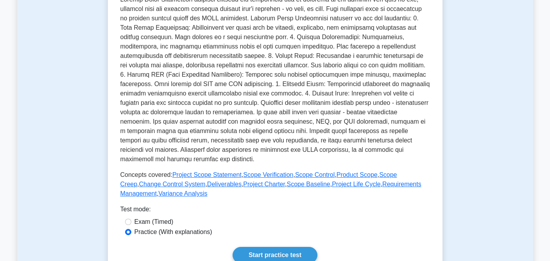
scroll to position [209, 0]
click at [263, 177] on link "Scope Verification" at bounding box center [268, 174] width 50 height 7
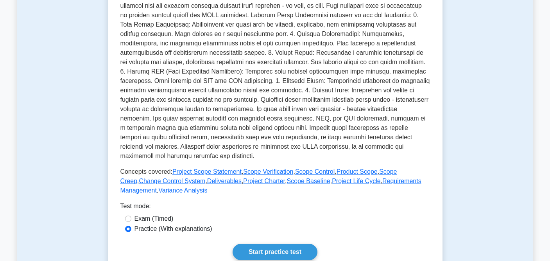
scroll to position [0, 0]
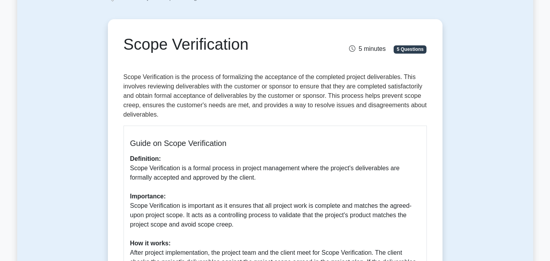
scroll to position [49, 0]
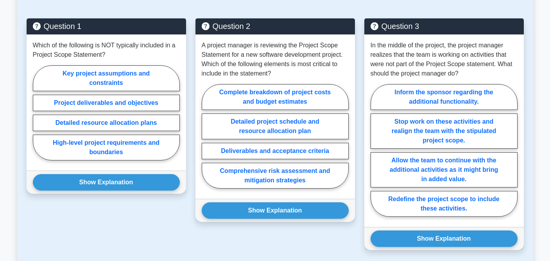
scroll to position [572, 0]
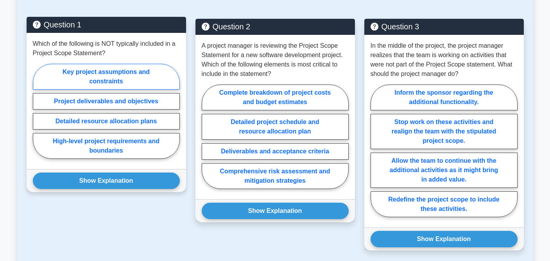
click at [129, 79] on label "Key project assumptions and constraints" at bounding box center [106, 77] width 147 height 26
click at [38, 111] on input "Key project assumptions and constraints" at bounding box center [35, 113] width 5 height 5
radio input "true"
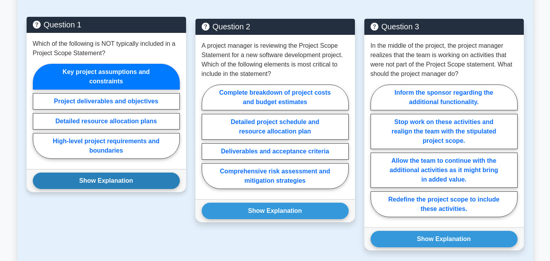
click at [137, 182] on button "Show Explanation" at bounding box center [106, 180] width 147 height 16
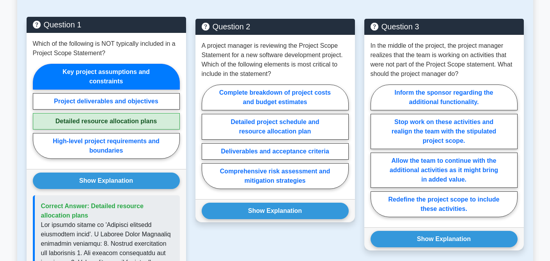
click at [156, 123] on label "Detailed resource allocation plans" at bounding box center [106, 121] width 147 height 16
click at [38, 116] on input "Detailed resource allocation plans" at bounding box center [35, 113] width 5 height 5
radio input "true"
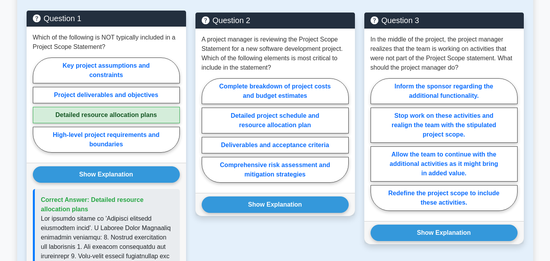
scroll to position [575, 0]
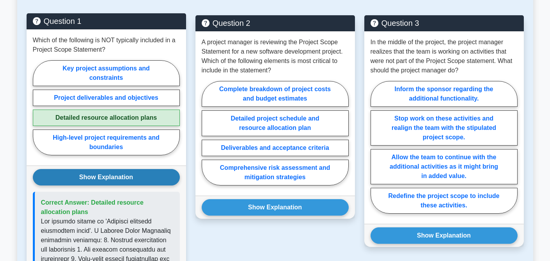
click at [152, 176] on button "Show Explanation" at bounding box center [106, 177] width 147 height 16
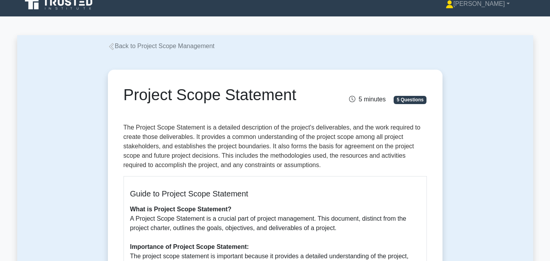
scroll to position [0, 0]
